Goal: Task Accomplishment & Management: Use online tool/utility

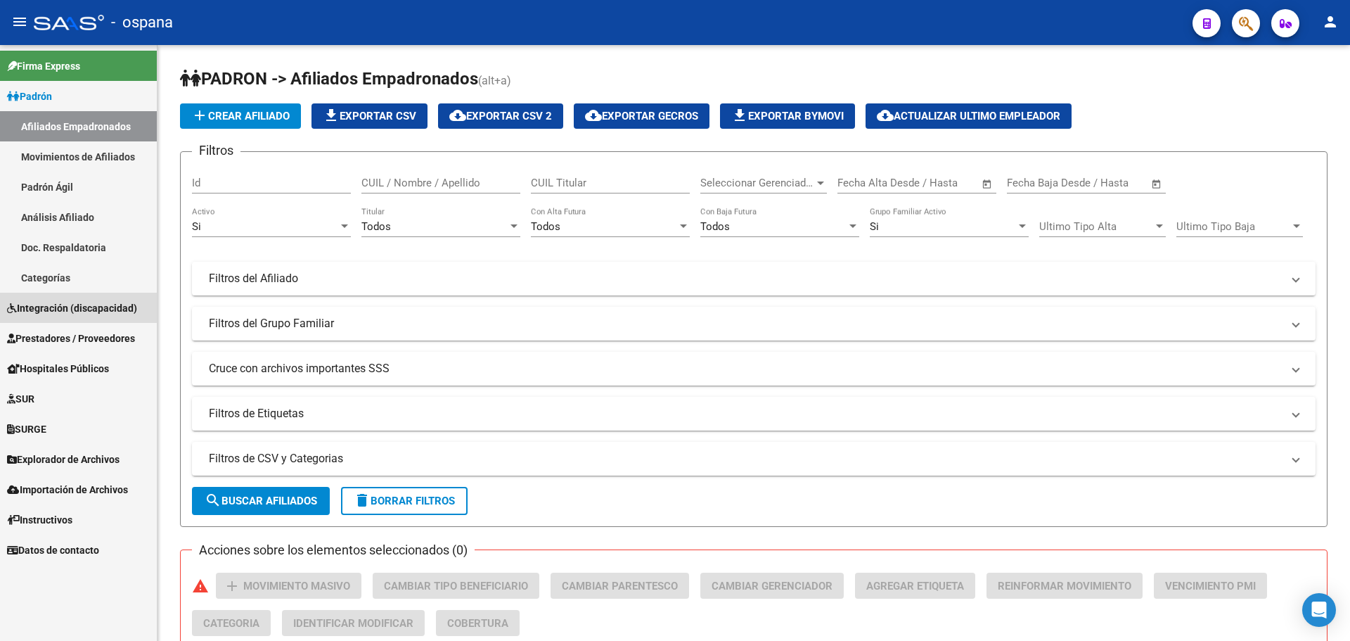
click at [67, 312] on span "Integración (discapacidad)" at bounding box center [72, 307] width 130 height 15
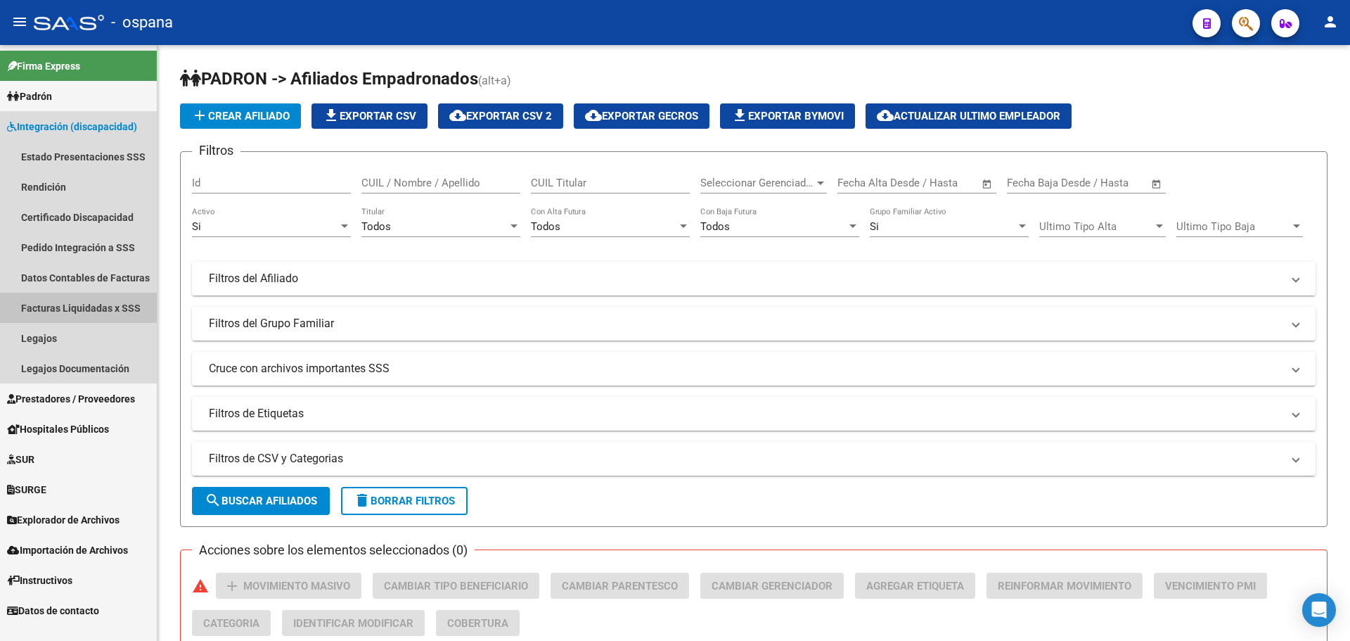
click at [98, 309] on link "Facturas Liquidadas x SSS" at bounding box center [78, 308] width 157 height 30
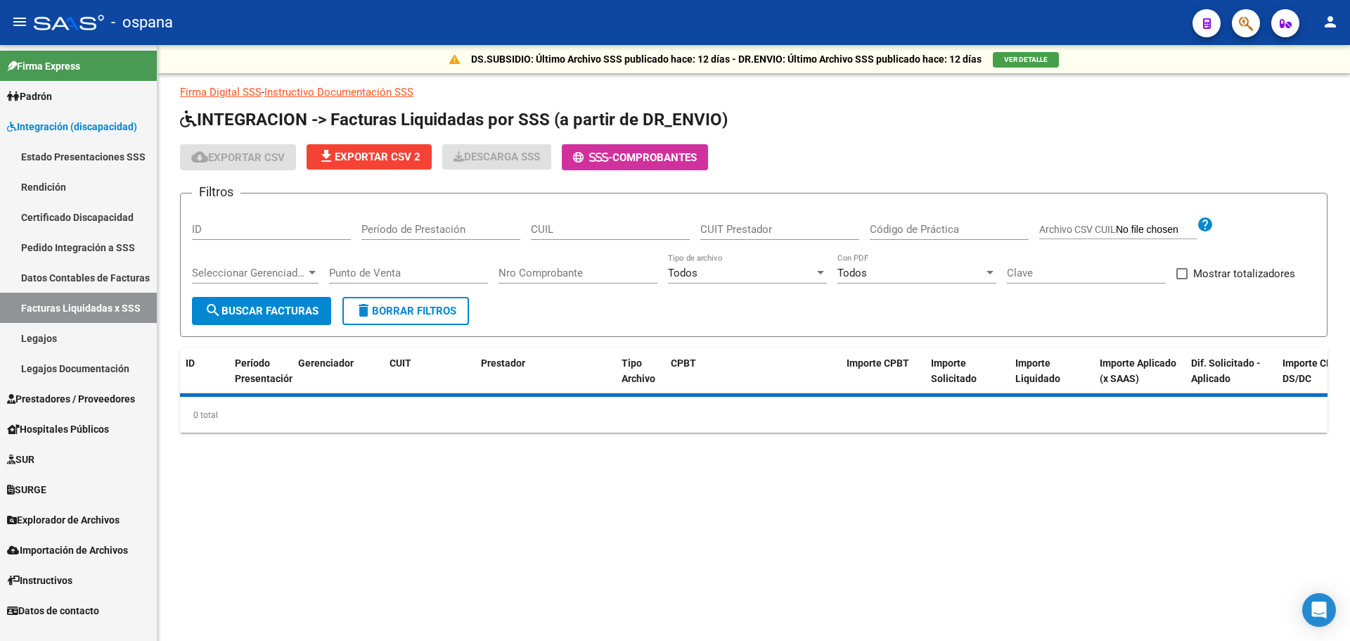
click at [410, 210] on div "Período de Prestación" at bounding box center [440, 225] width 159 height 30
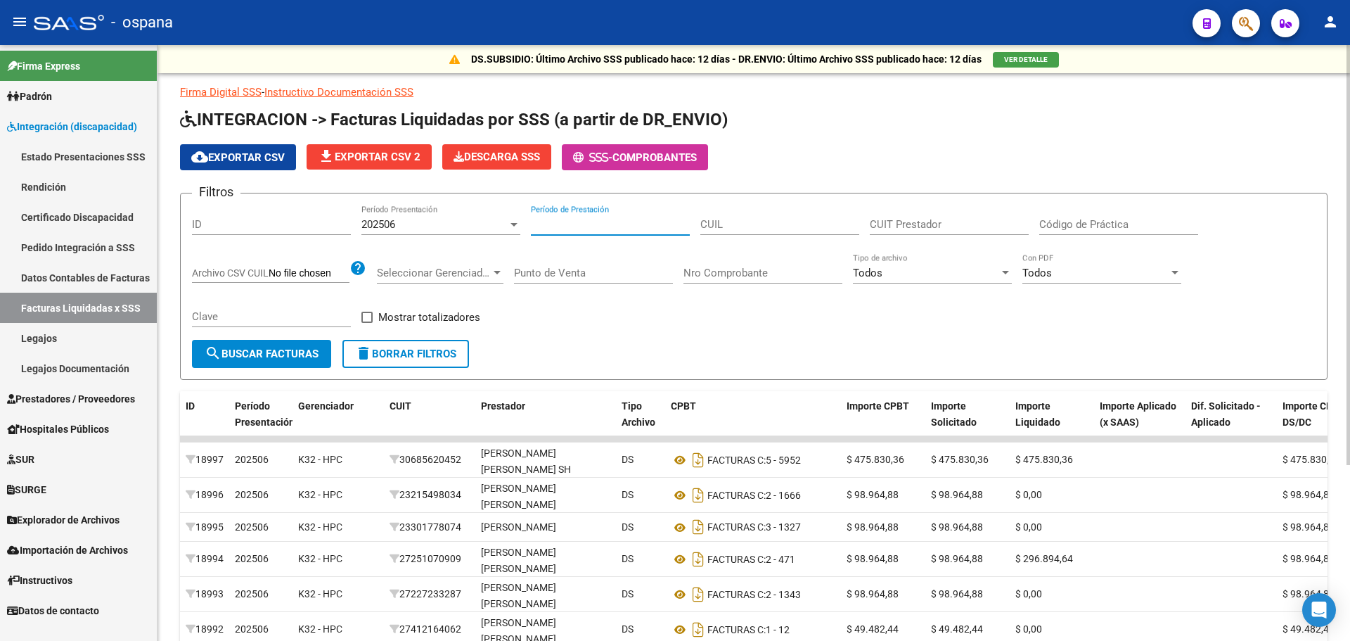
click at [513, 224] on div at bounding box center [514, 225] width 7 height 4
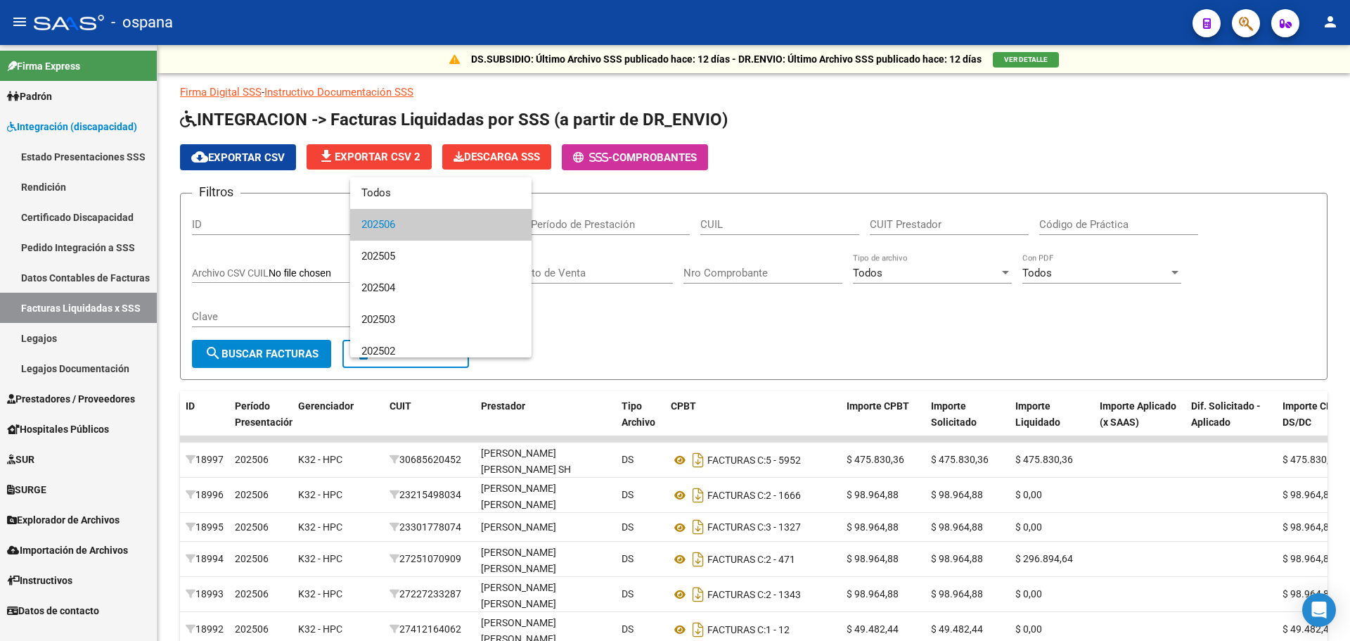
click at [492, 226] on span "202506" at bounding box center [440, 225] width 159 height 32
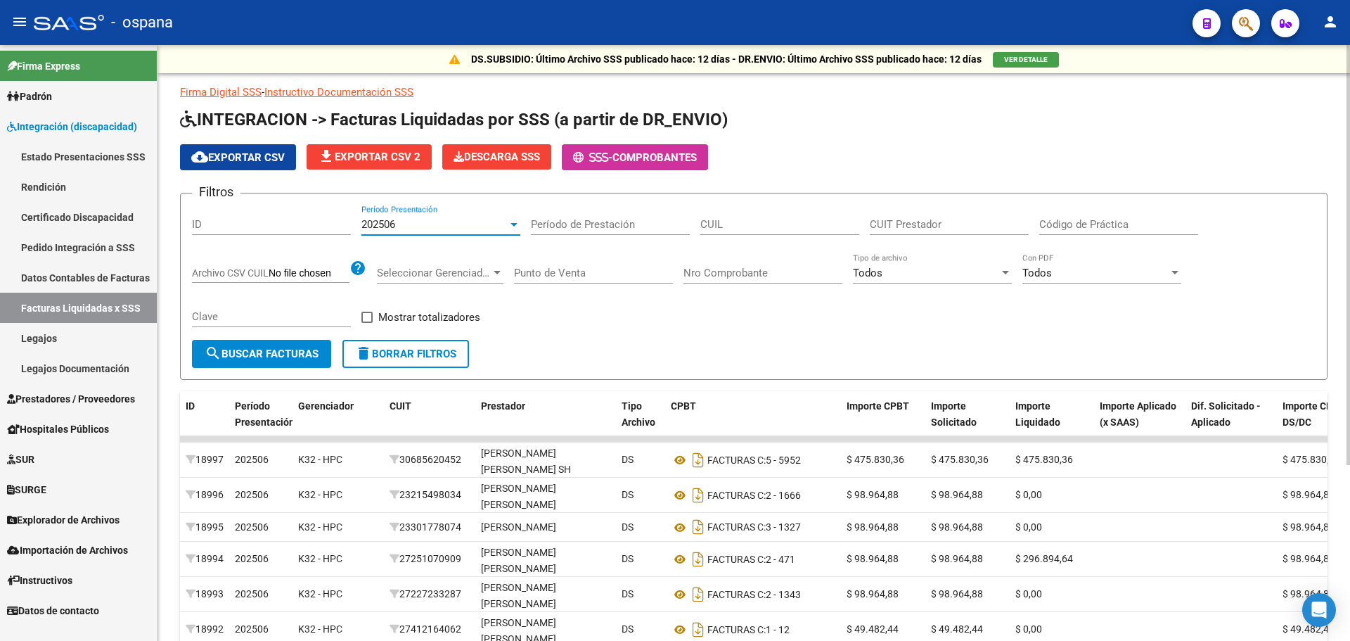
click at [363, 314] on span at bounding box center [366, 317] width 11 height 11
click at [366, 323] on input "Mostrar totalizadores" at bounding box center [366, 323] width 1 height 1
checkbox input "true"
click at [277, 361] on button "search Buscar Facturas" at bounding box center [261, 354] width 139 height 28
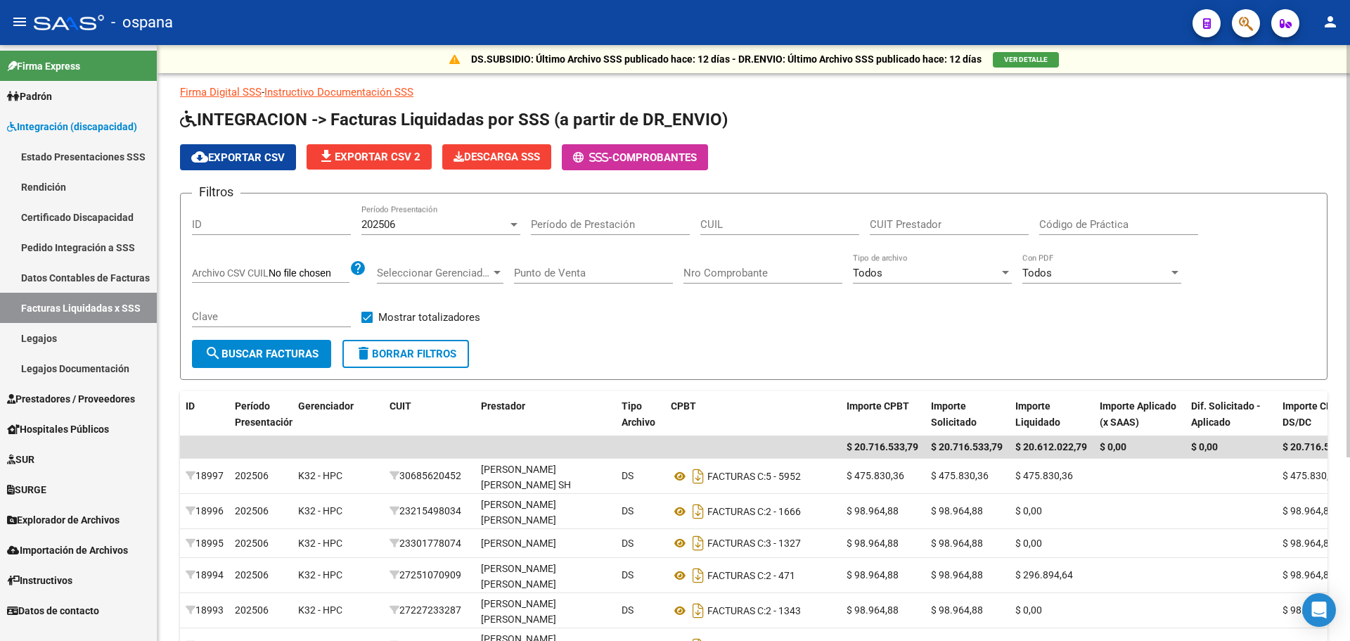
scroll to position [70, 0]
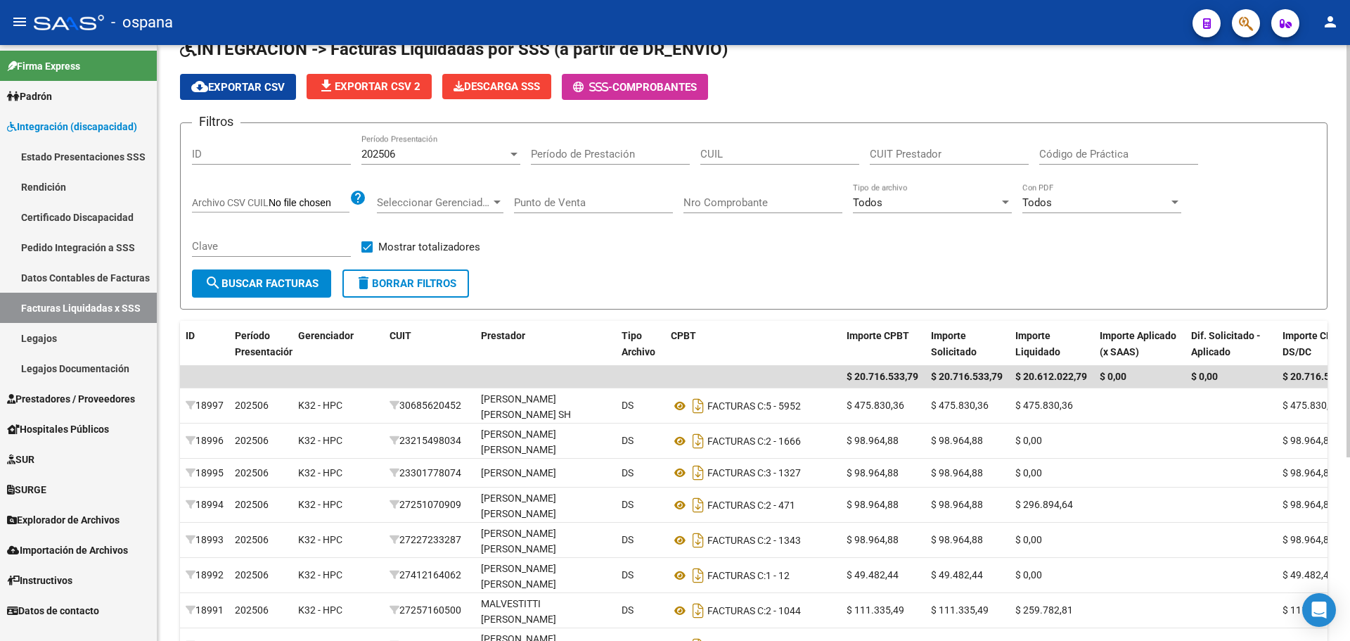
click at [238, 89] on span "cloud_download Exportar CSV" at bounding box center [238, 87] width 94 height 13
